Goal: Task Accomplishment & Management: Manage account settings

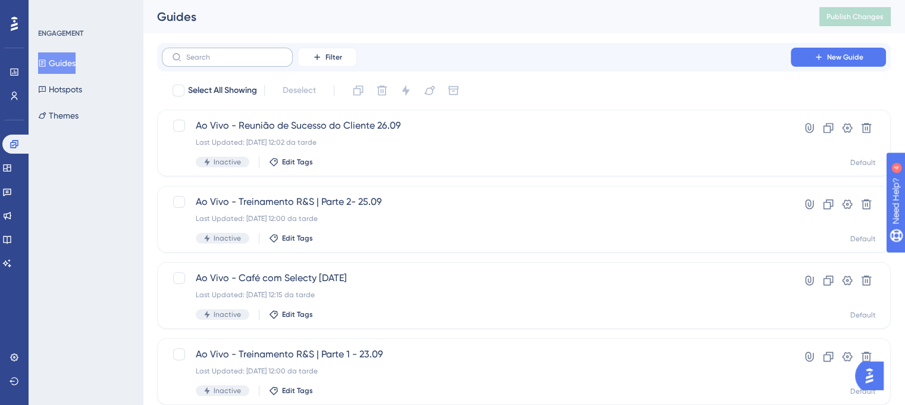
click at [243, 62] on label at bounding box center [227, 57] width 131 height 19
click at [243, 61] on input "text" at bounding box center [234, 57] width 96 height 8
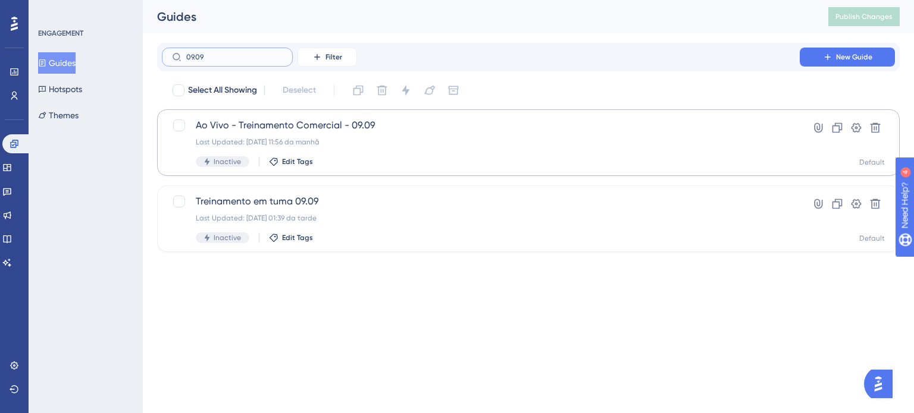
type input "09.09"
click at [356, 149] on div "Ao Vivo - Treinamento Comercial - 09.09 Last Updated: [DATE] 11:56 da manhã Ina…" at bounding box center [481, 142] width 570 height 49
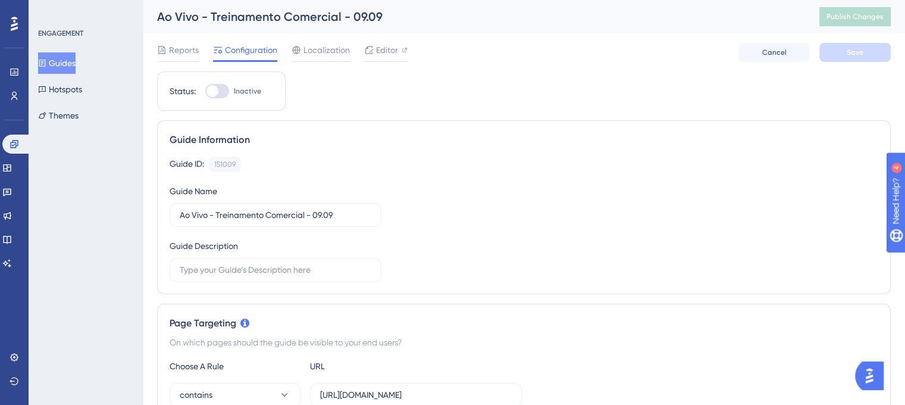
click at [223, 92] on div at bounding box center [217, 91] width 24 height 14
click at [205, 92] on input "Inactive" at bounding box center [205, 91] width 1 height 1
checkbox input "true"
click at [846, 59] on button "Save" at bounding box center [854, 52] width 71 height 19
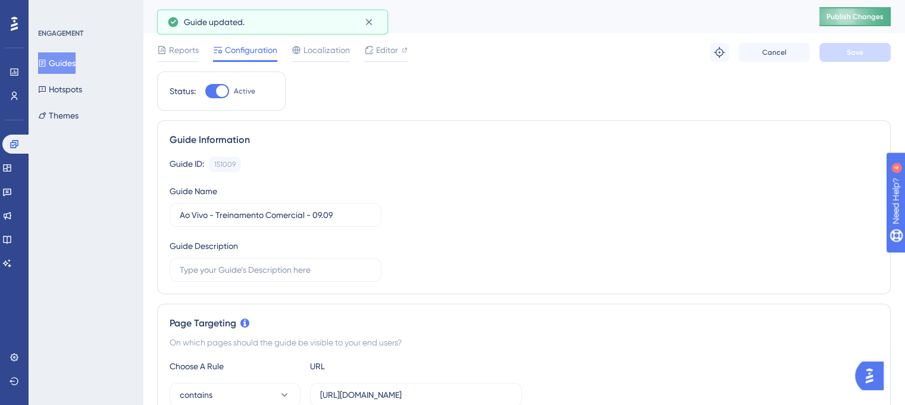
click at [857, 15] on span "Publish Changes" at bounding box center [854, 17] width 57 height 10
